Goal: Navigation & Orientation: Find specific page/section

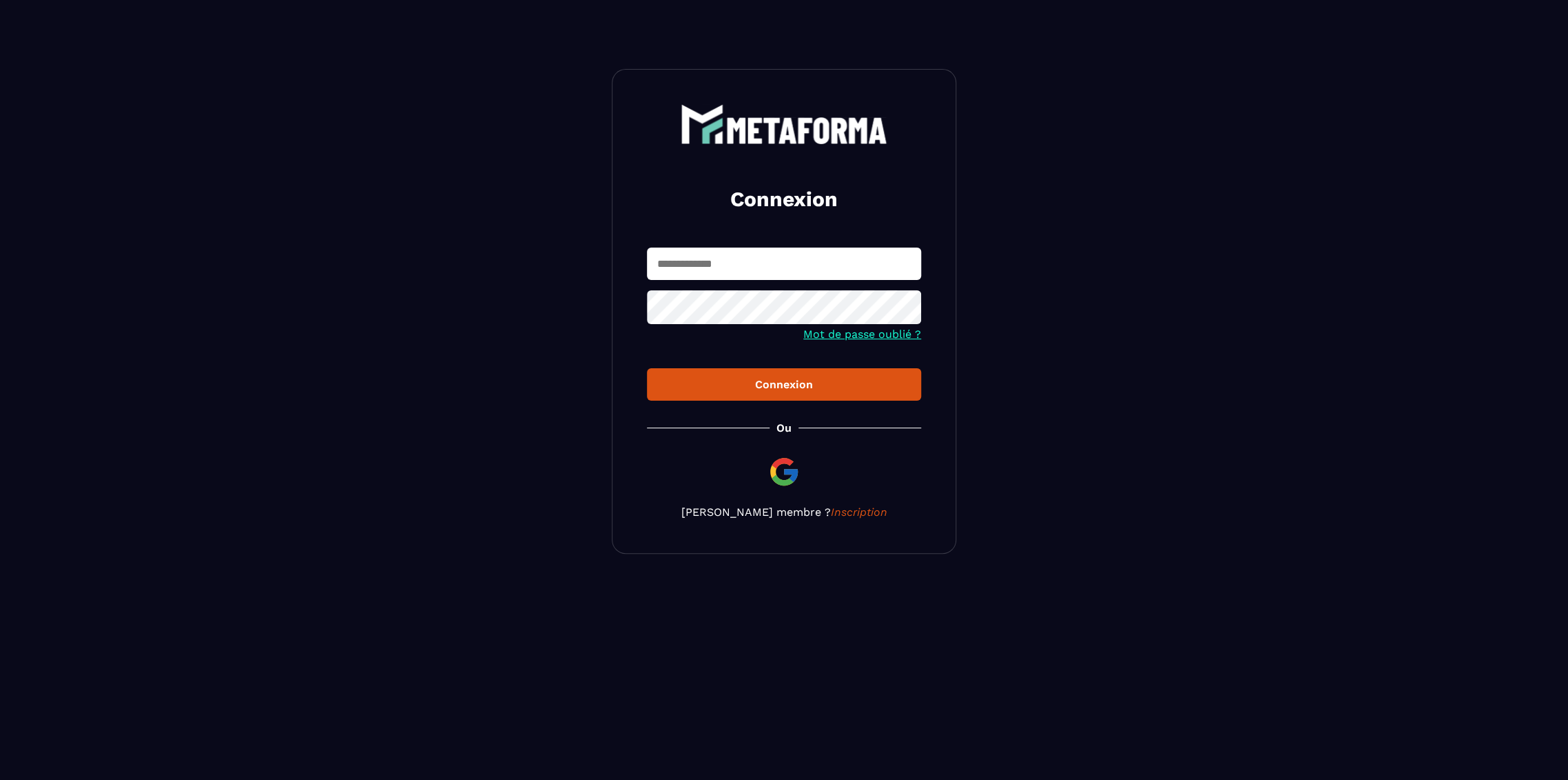
click at [796, 257] on input "text" at bounding box center [784, 263] width 274 height 32
type input "**********"
click at [827, 387] on div "Connexion" at bounding box center [784, 384] width 252 height 13
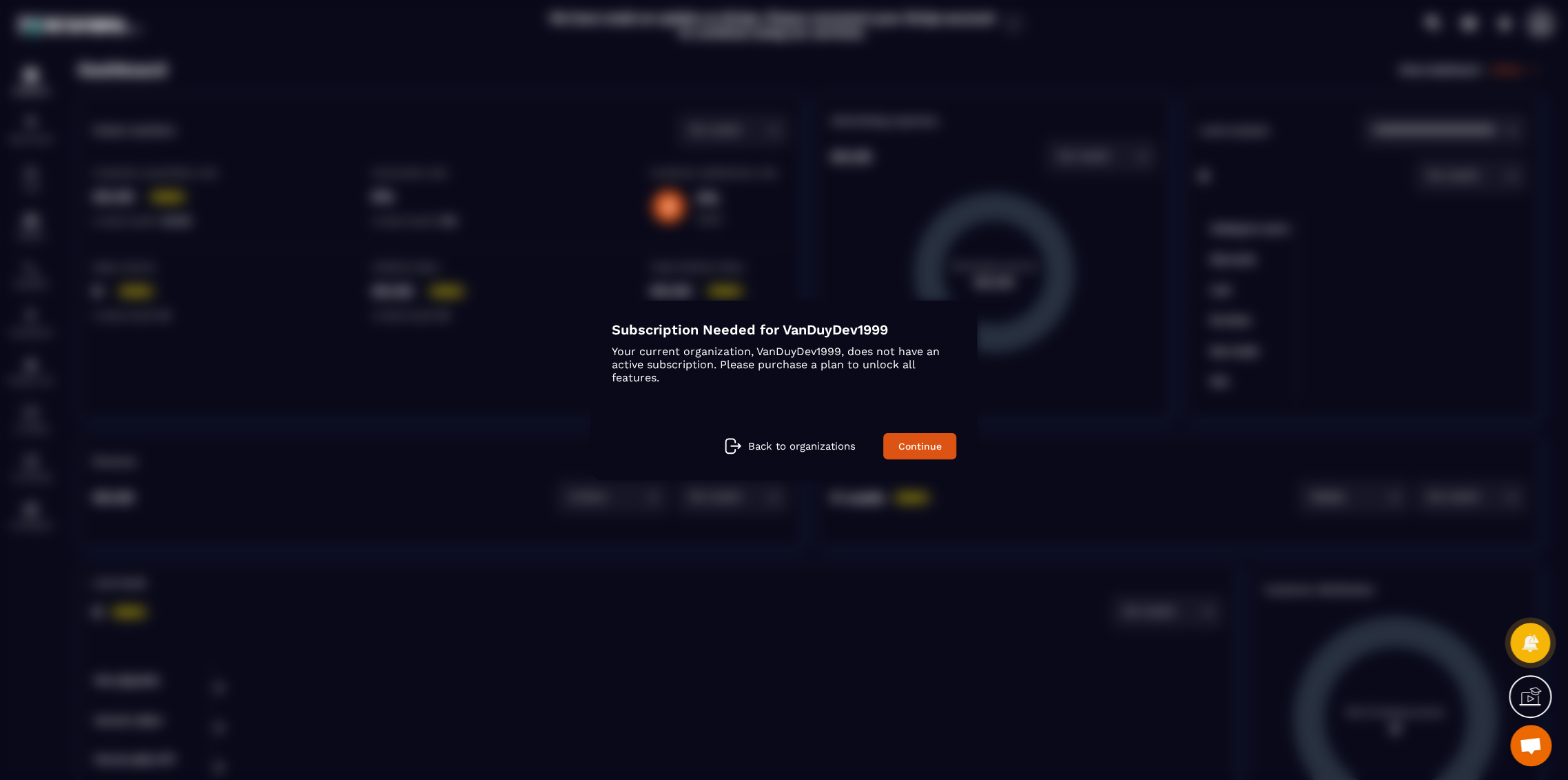
click at [784, 457] on div "Back to organizations Continue" at bounding box center [784, 446] width 344 height 27
click at [766, 443] on p "Back to organizations" at bounding box center [802, 445] width 108 height 12
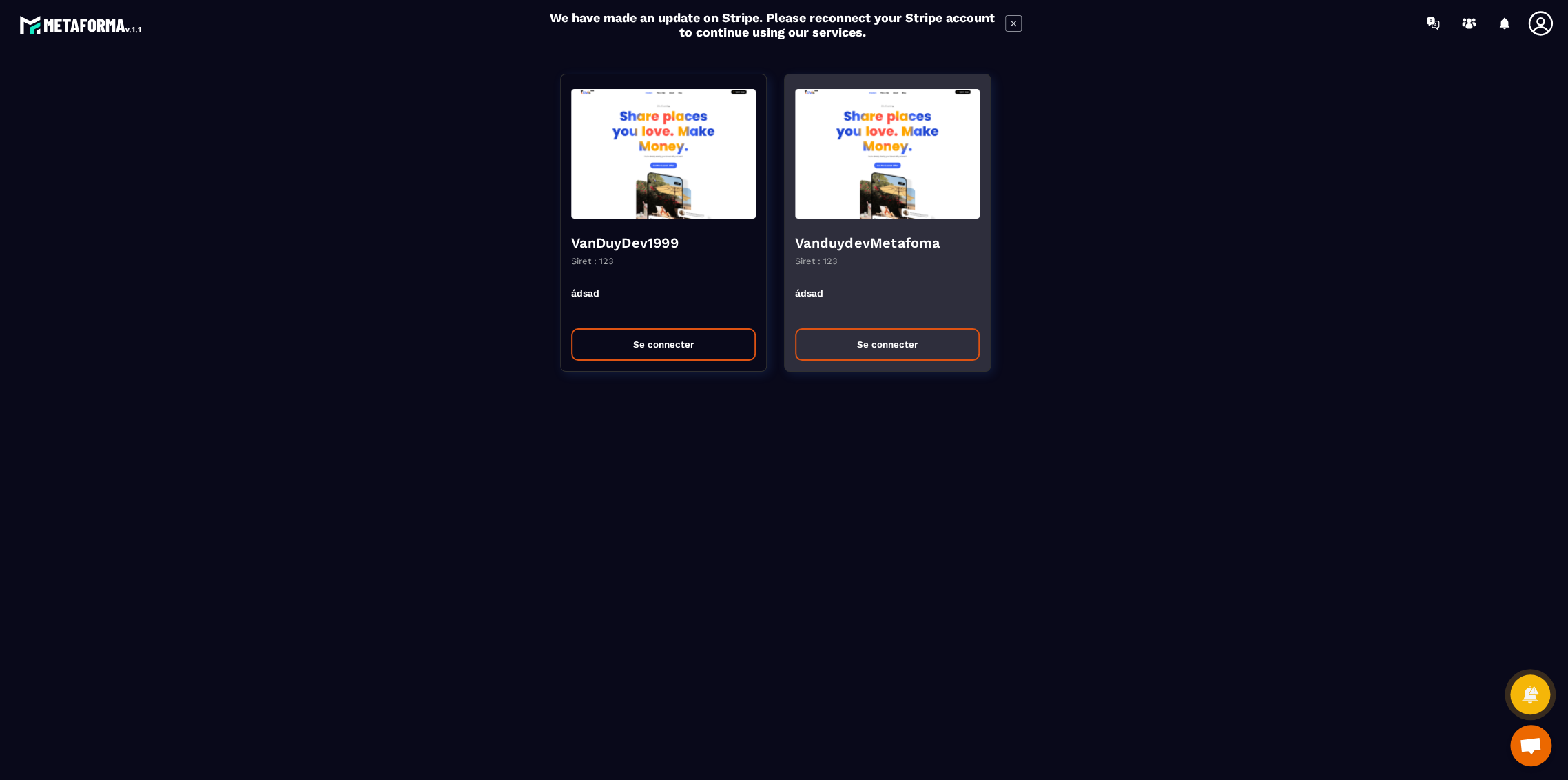
click at [838, 239] on h4 "VanduydevMetafoma" at bounding box center [887, 242] width 184 height 19
